Goal: Task Accomplishment & Management: Use online tool/utility

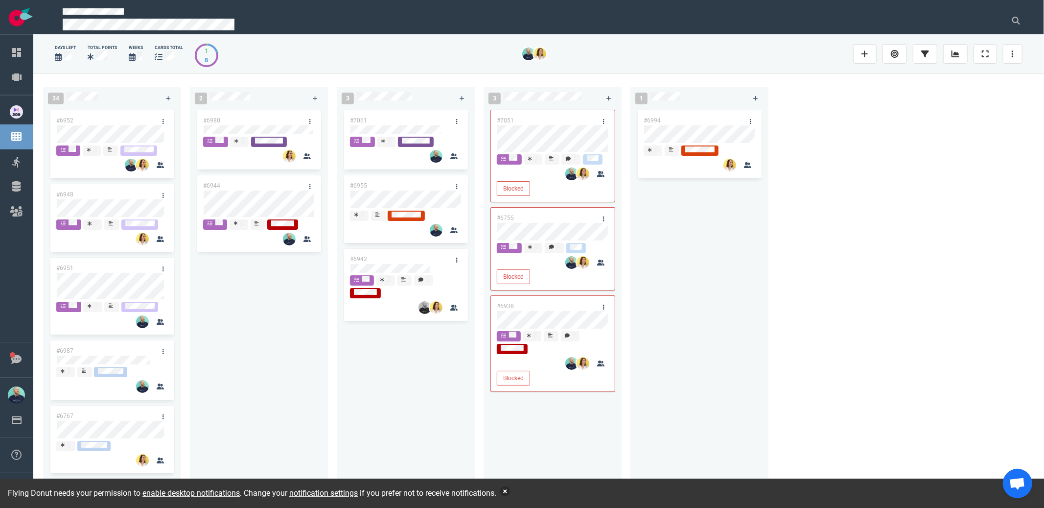
click at [510, 491] on button "button" at bounding box center [505, 491] width 10 height 10
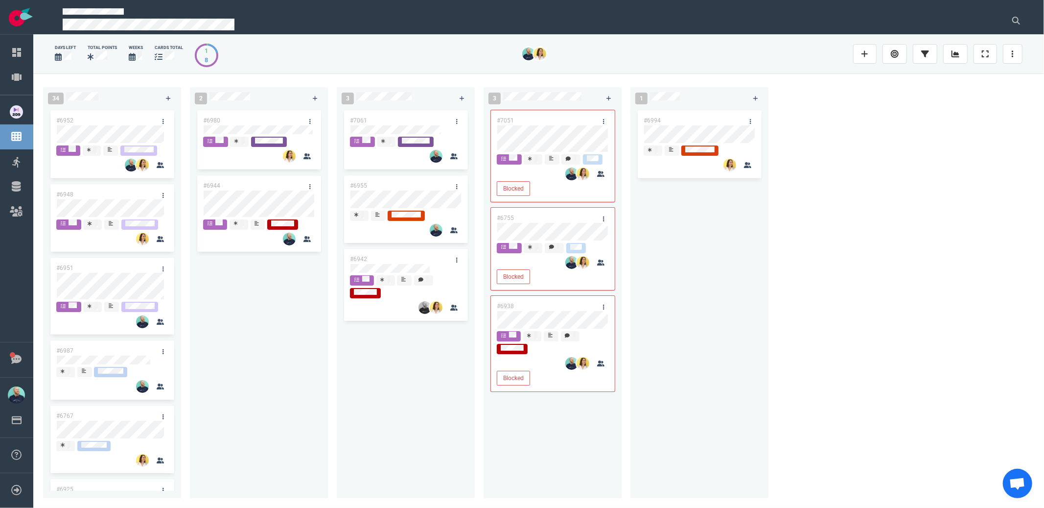
click at [387, 364] on div "#7061 #6955 #6942" at bounding box center [406, 297] width 126 height 378
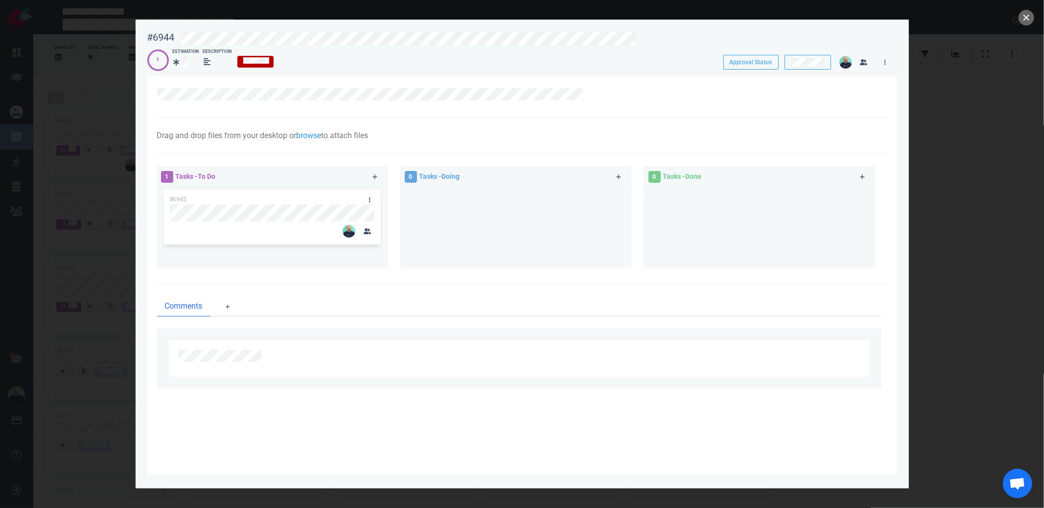
click at [469, 233] on div at bounding box center [516, 223] width 220 height 73
click at [1025, 17] on button "close" at bounding box center [1026, 18] width 16 height 16
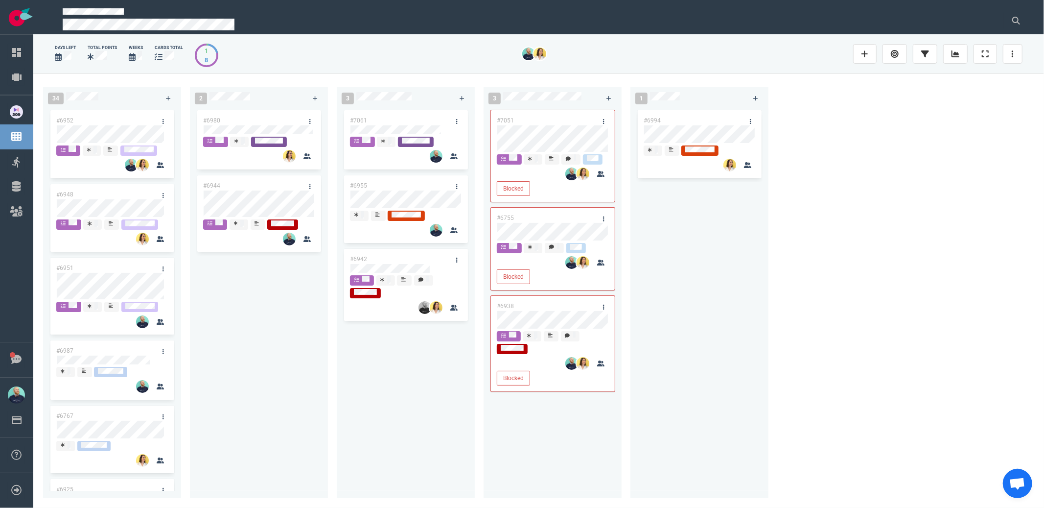
click at [276, 332] on div "#6980 #6944" at bounding box center [259, 297] width 126 height 378
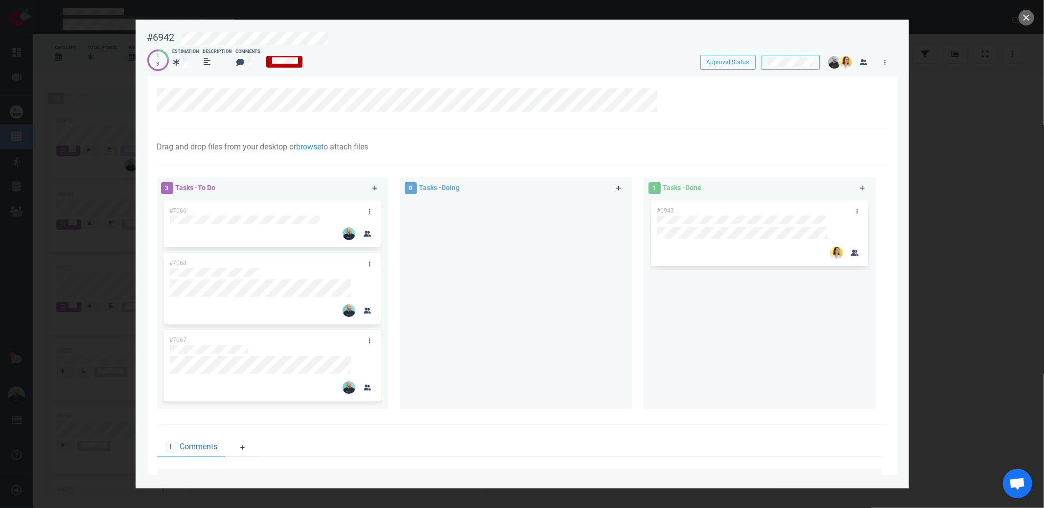
click at [493, 289] on div at bounding box center [516, 299] width 220 height 203
click at [724, 226] on div at bounding box center [759, 224] width 205 height 1
click at [455, 275] on div at bounding box center [516, 299] width 220 height 203
